Goal: Task Accomplishment & Management: Manage account settings

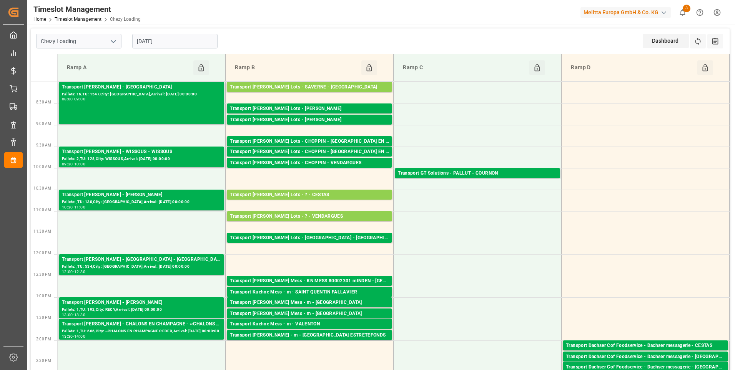
click at [183, 39] on input "18-08-2025" at bounding box center [174, 41] width 85 height 15
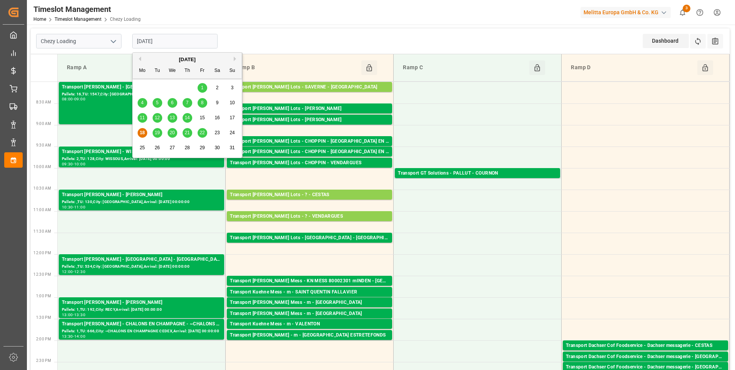
click at [159, 131] on span "19" at bounding box center [156, 132] width 5 height 5
type input "19-08-2025"
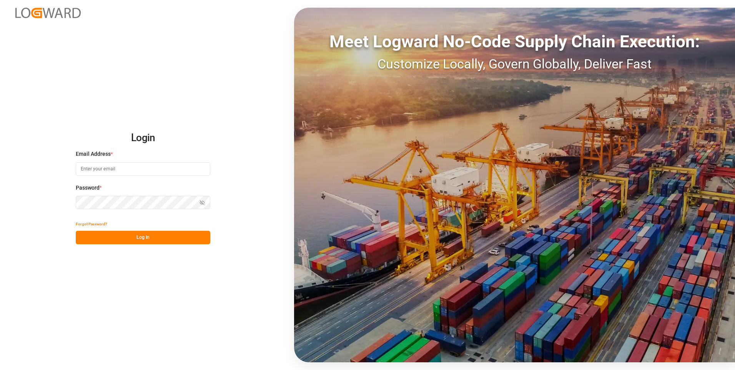
type input "[EMAIL_ADDRESS][DOMAIN_NAME]"
click at [172, 239] on button "Log In" at bounding box center [143, 237] width 135 height 13
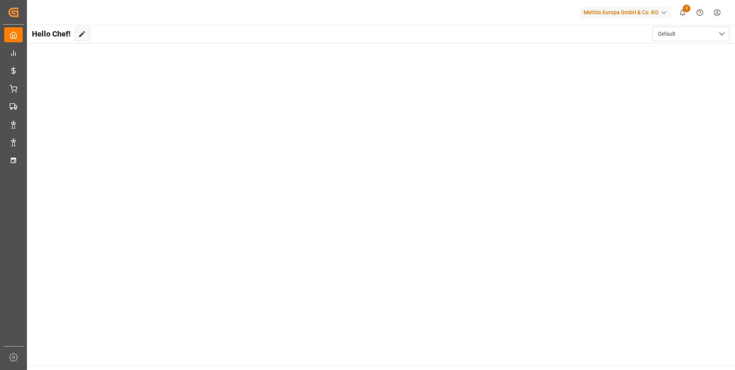
click at [365, 205] on main "Hello Chef! Edit Cockpit Default" at bounding box center [380, 195] width 709 height 341
